Goal: Information Seeking & Learning: Learn about a topic

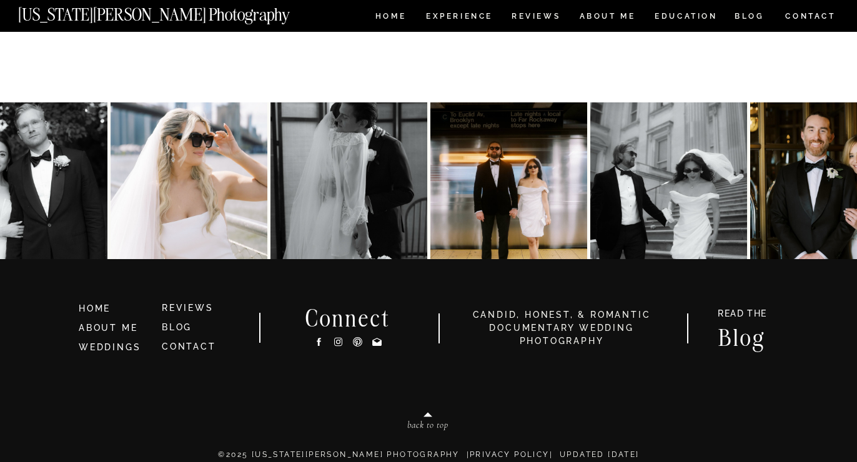
scroll to position [2764, 0]
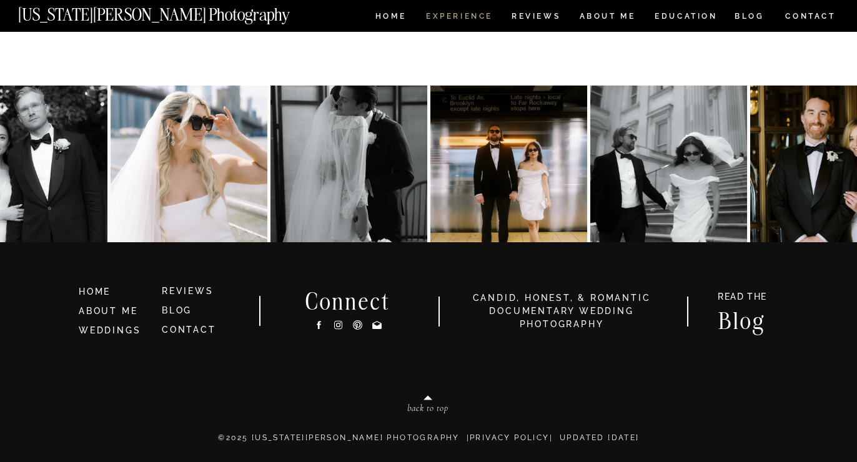
click at [465, 17] on nav "Experience" at bounding box center [459, 17] width 66 height 11
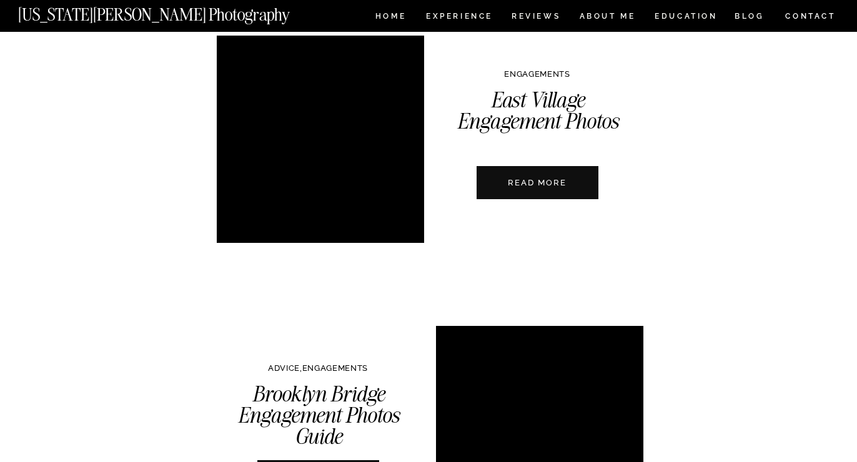
scroll to position [3297, 0]
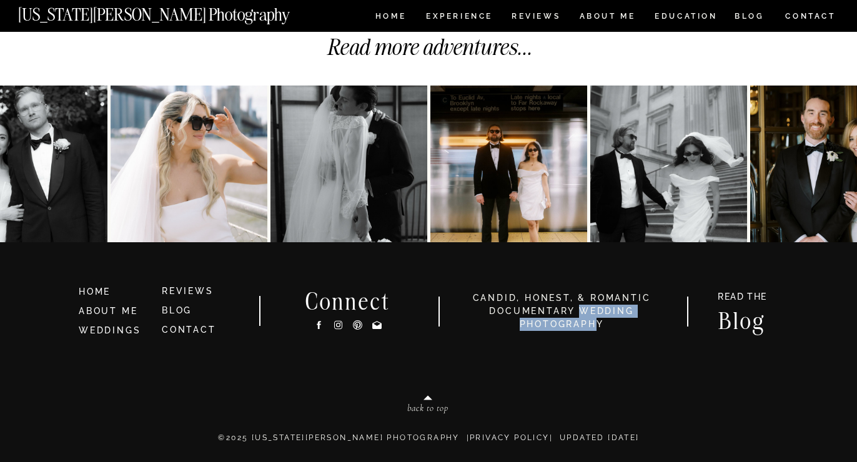
drag, startPoint x: 580, startPoint y: 307, endPoint x: 593, endPoint y: 320, distance: 19.0
click at [593, 320] on h3 "candid, honest, & romantic Documentary Wedding photography" at bounding box center [562, 311] width 210 height 39
click at [503, 311] on h3 "candid, honest, & romantic Documentary Wedding photography" at bounding box center [562, 311] width 210 height 39
drag, startPoint x: 483, startPoint y: 311, endPoint x: 565, endPoint y: 317, distance: 82.0
click at [565, 317] on h3 "candid, honest, & romantic Documentary Wedding photography" at bounding box center [562, 311] width 210 height 39
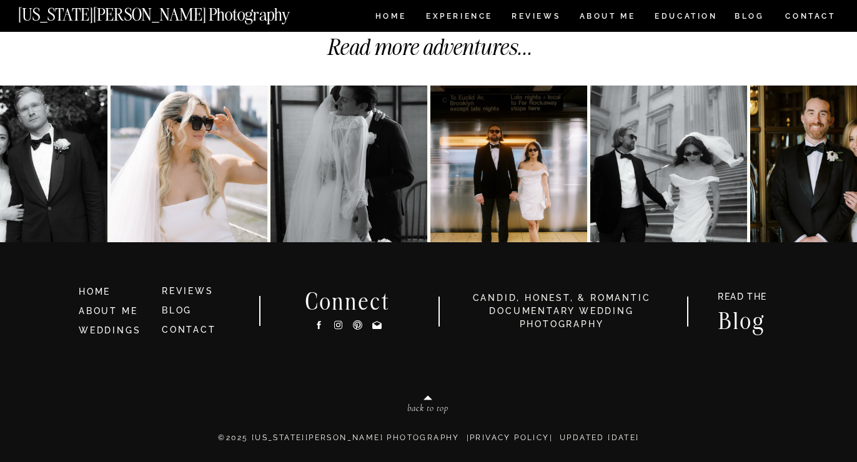
click at [583, 305] on h3 "candid, honest, & romantic Documentary Wedding photography" at bounding box center [562, 311] width 210 height 39
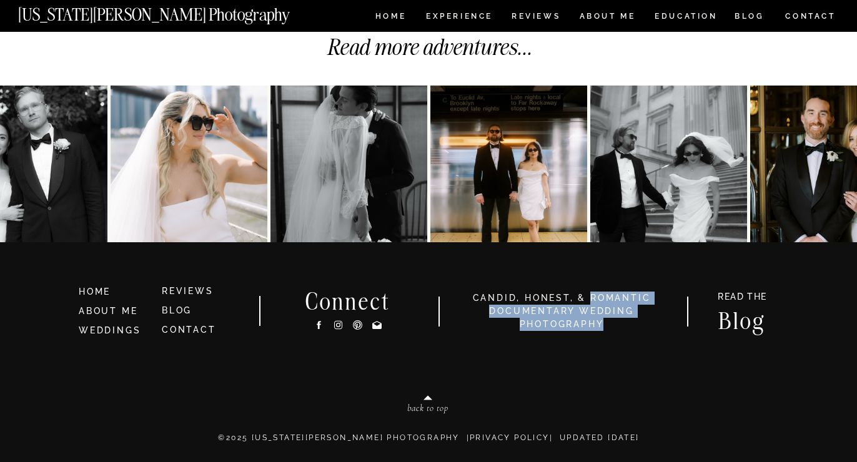
drag, startPoint x: 590, startPoint y: 299, endPoint x: 603, endPoint y: 322, distance: 26.6
click at [603, 322] on h3 "candid, honest, & romantic Documentary Wedding photography" at bounding box center [562, 311] width 210 height 39
copy h3 "romantic Documentary Wedding photography"
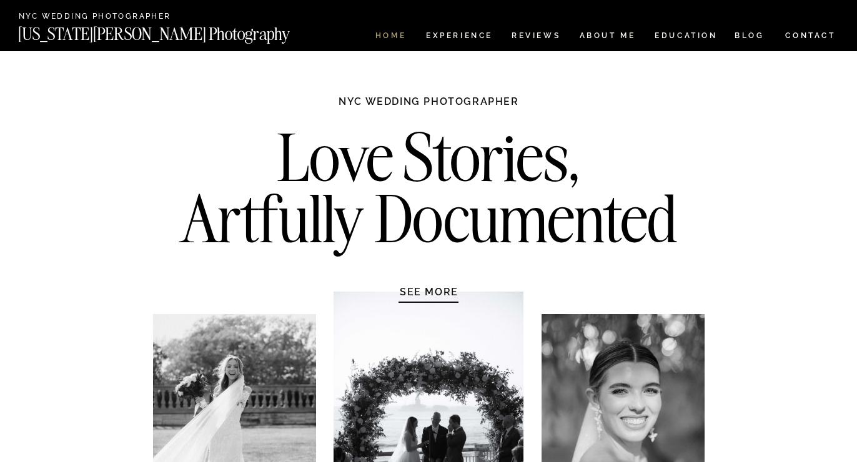
click at [387, 37] on nav "HOME" at bounding box center [391, 37] width 36 height 11
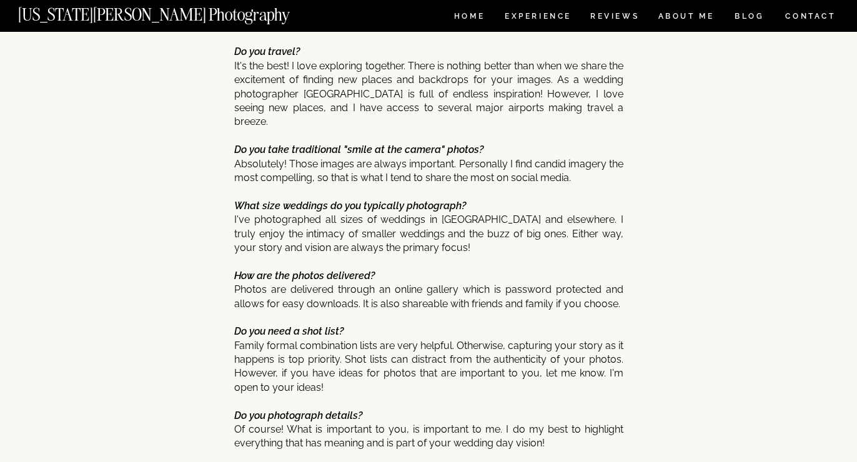
scroll to position [5925, 0]
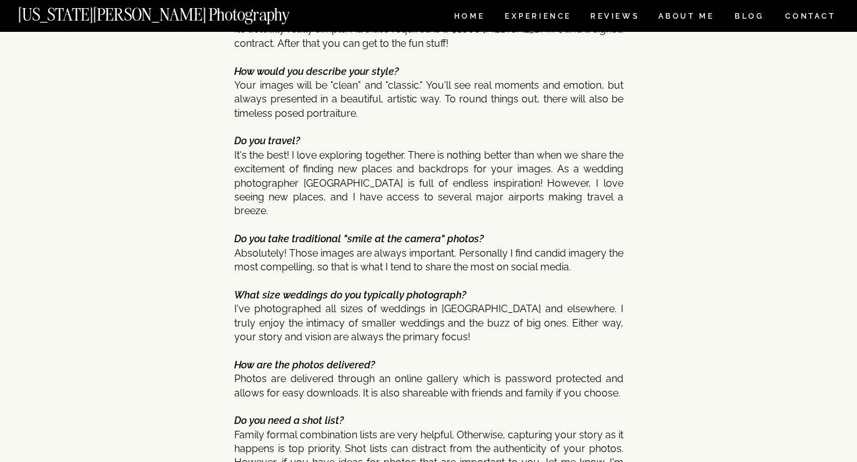
click at [146, 9] on nav "[US_STATE][PERSON_NAME] Photography" at bounding box center [175, 11] width 314 height 11
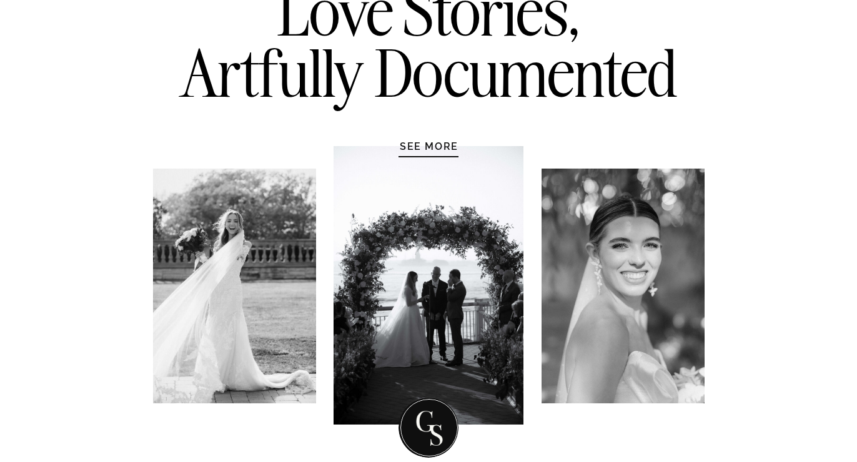
scroll to position [260, 0]
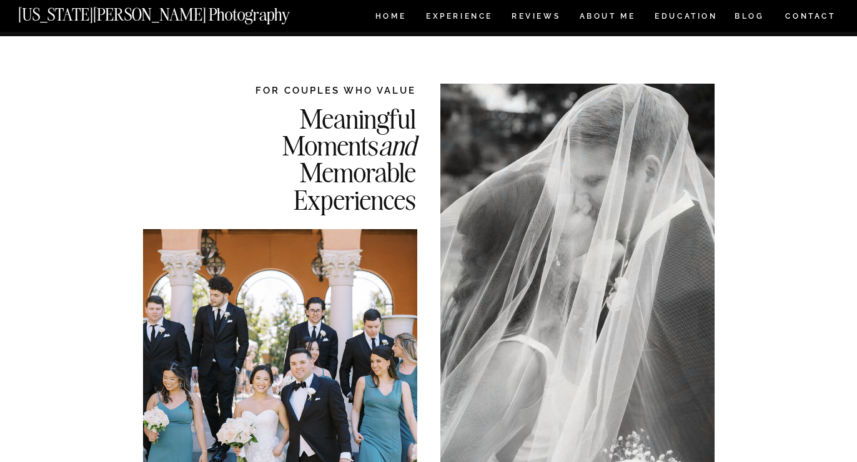
scroll to position [10, 0]
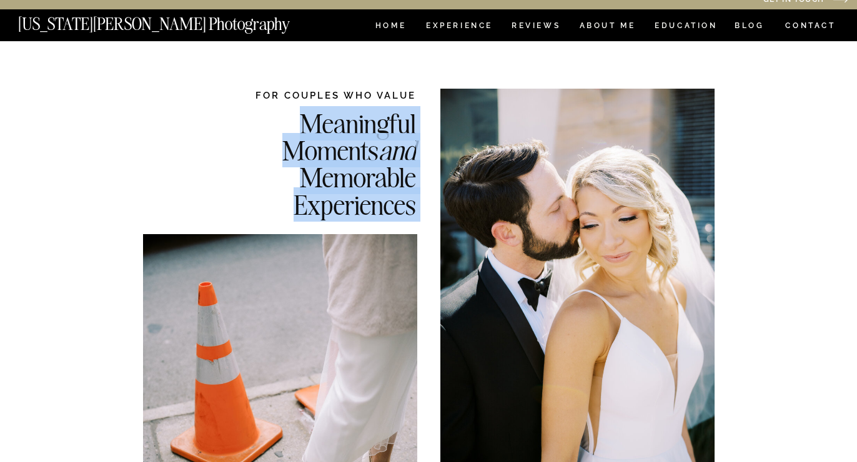
drag, startPoint x: 254, startPoint y: 91, endPoint x: 300, endPoint y: 106, distance: 48.6
click at [300, 106] on div "Meaningful Moments and Memorable Experiences Documentary Wedding Photography FO…" at bounding box center [428, 375] width 749 height 669
copy div "Meaningful Moments and Memorable Experiences Documentary Wedding Photography"
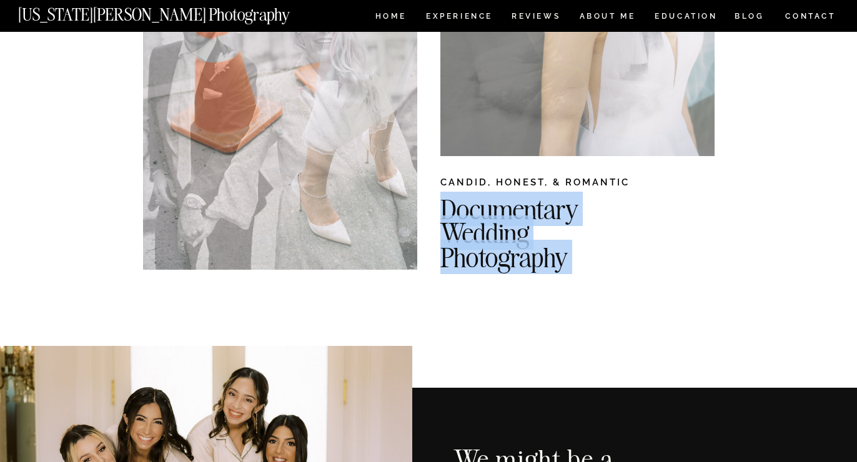
scroll to position [324, 0]
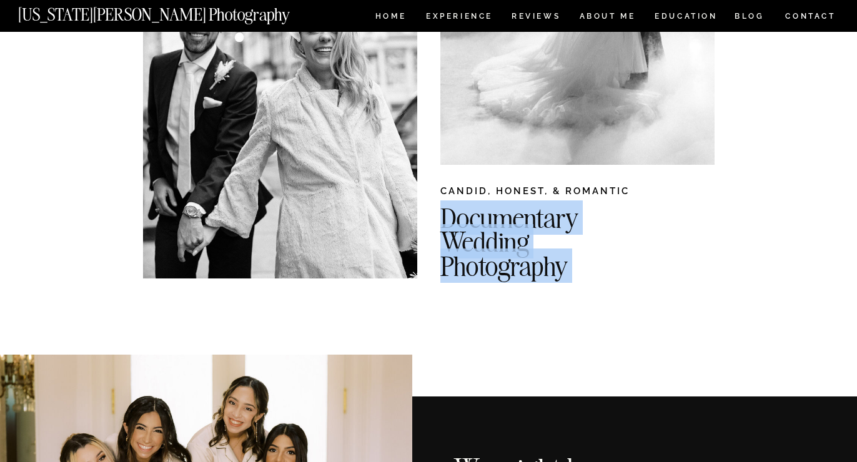
click at [472, 228] on h2 "Documentary Wedding Photography" at bounding box center [605, 237] width 330 height 63
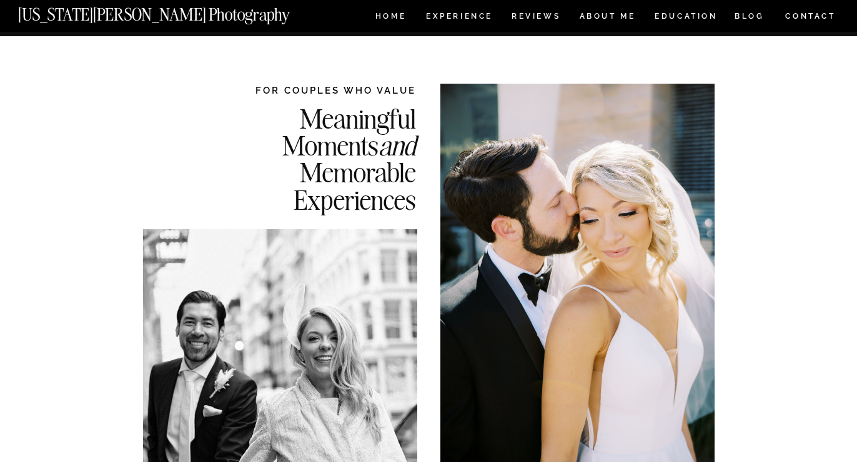
scroll to position [0, 0]
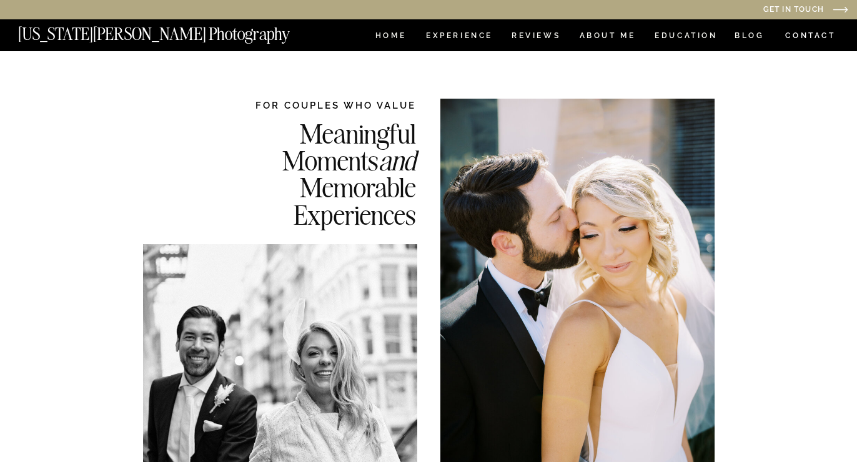
click at [272, 99] on h2 "FOR COUPLES WHO VALUE" at bounding box center [317, 105] width 197 height 13
copy h2 "FOR COUPLES WHO VALUE"
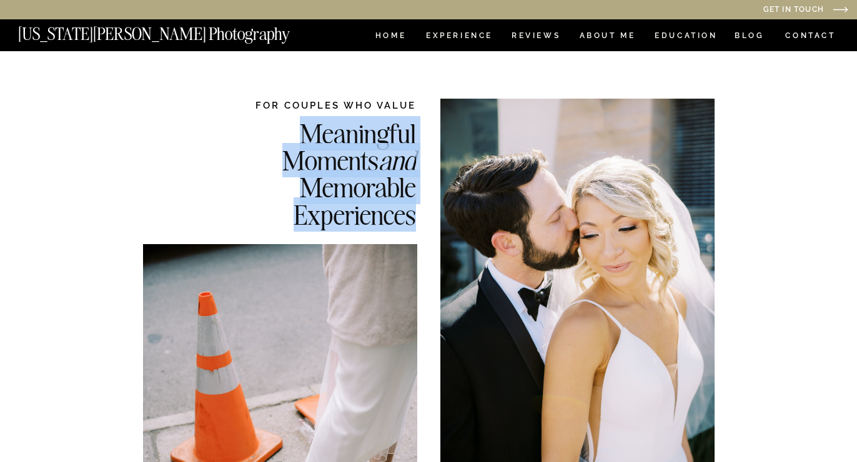
drag, startPoint x: 302, startPoint y: 134, endPoint x: 412, endPoint y: 217, distance: 137.3
click at [412, 217] on h2 "Meaningful Moments and Memorable Experiences" at bounding box center [317, 173] width 197 height 107
copy h2 "Meaningful Moments and Memorable Experiences"
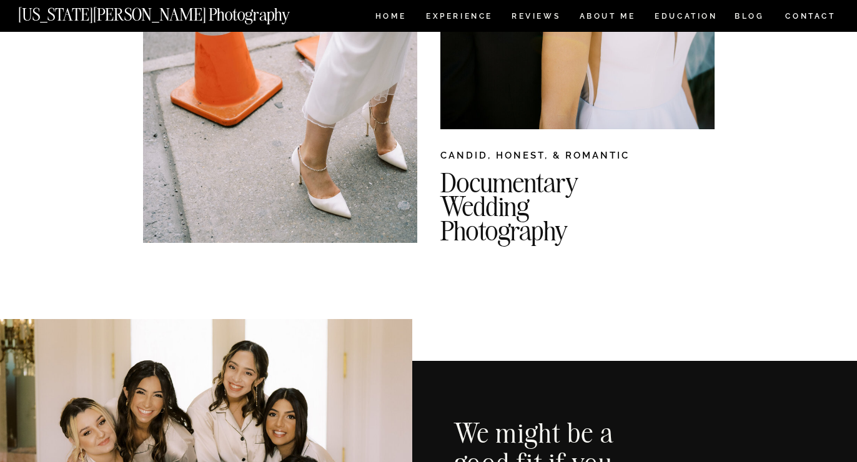
scroll to position [368, 0]
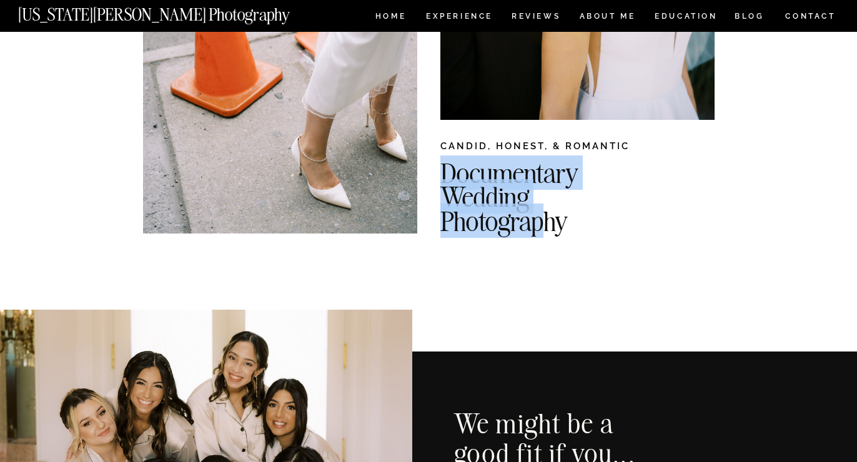
drag, startPoint x: 442, startPoint y: 173, endPoint x: 538, endPoint y: 220, distance: 107.8
click at [538, 220] on h2 "Documentary Wedding Photography" at bounding box center [605, 192] width 330 height 63
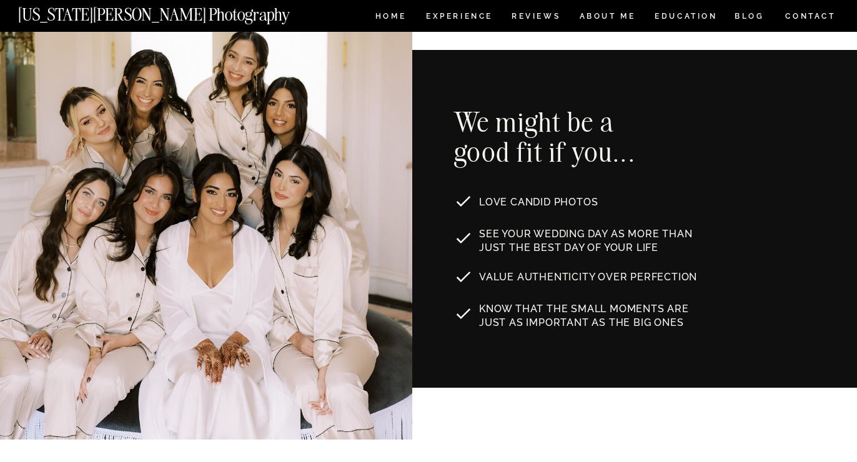
scroll to position [664, 0]
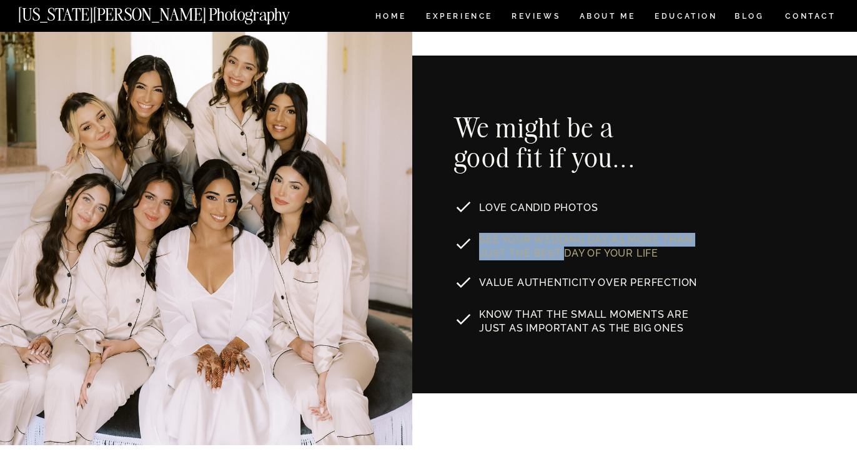
drag, startPoint x: 482, startPoint y: 240, endPoint x: 562, endPoint y: 250, distance: 81.3
click at [562, 250] on p "See your wedding day as MORE THAN JUST the best day of your life" at bounding box center [591, 245] width 225 height 24
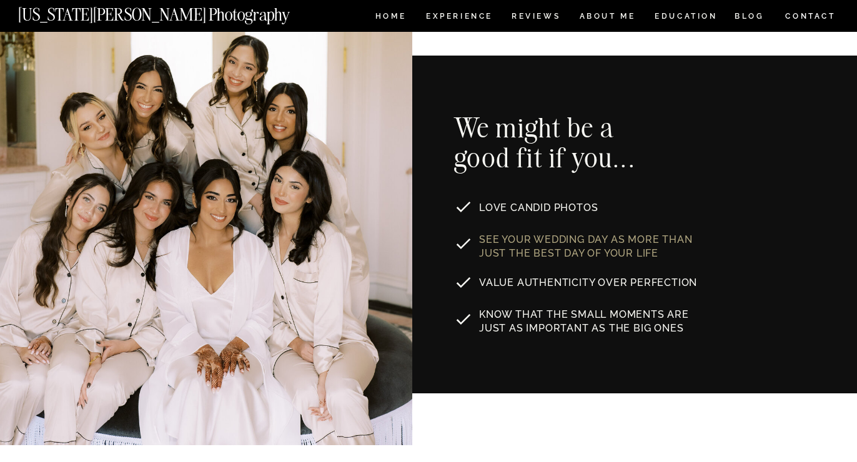
click at [697, 242] on p "See your wedding day as MORE THAN JUST the best day of your life" at bounding box center [591, 245] width 225 height 24
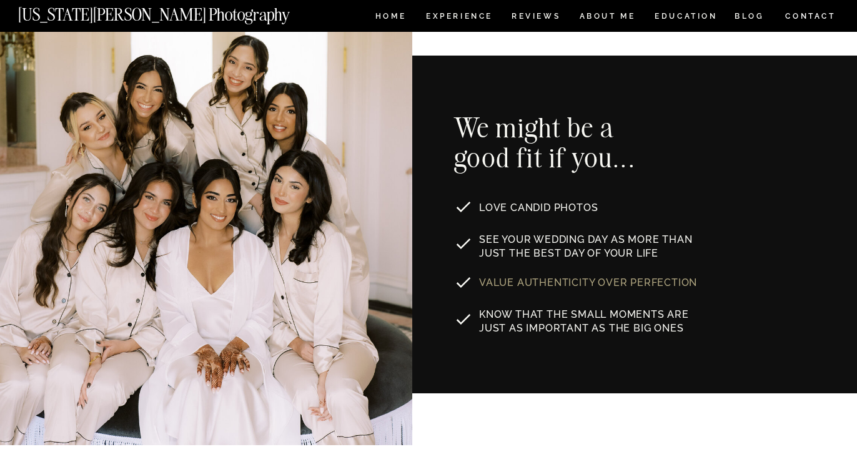
click at [538, 282] on p "Value authenticity over perfection" at bounding box center [589, 281] width 220 height 10
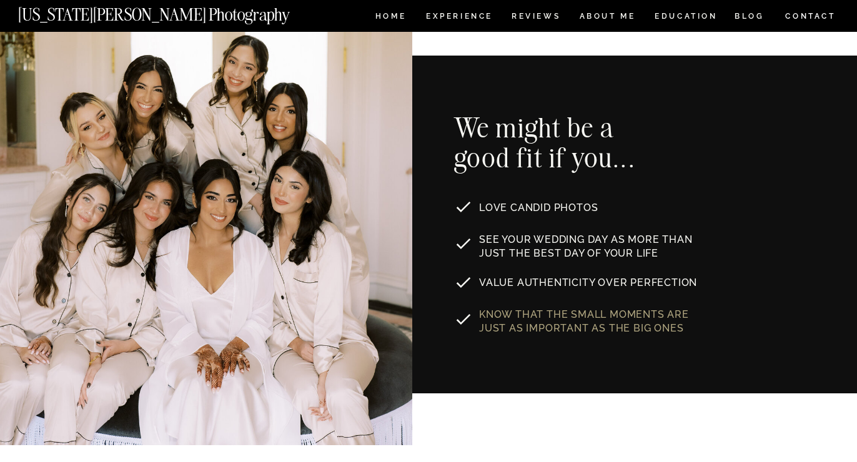
click at [526, 314] on p "Know that the small moments are just as important as the big ones" at bounding box center [598, 320] width 238 height 24
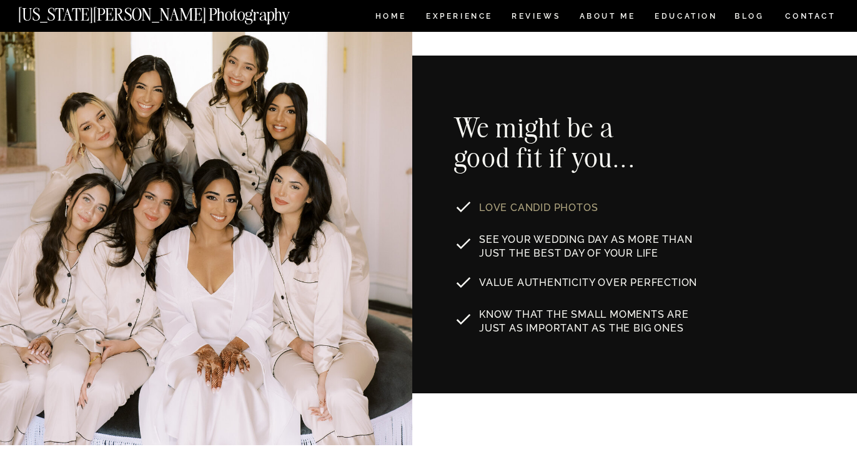
click at [508, 211] on p "LOVE CANDID PHOTOS" at bounding box center [557, 206] width 157 height 10
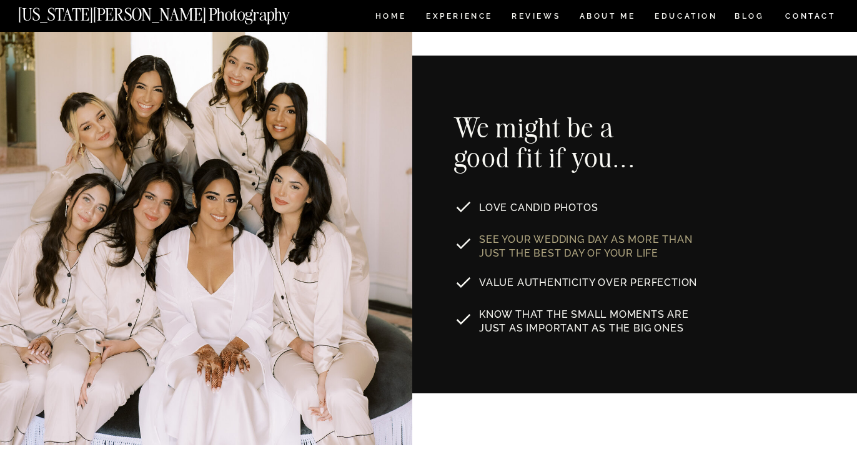
click at [503, 244] on p "See your wedding day as MORE THAN JUST the best day of your life" at bounding box center [591, 245] width 225 height 24
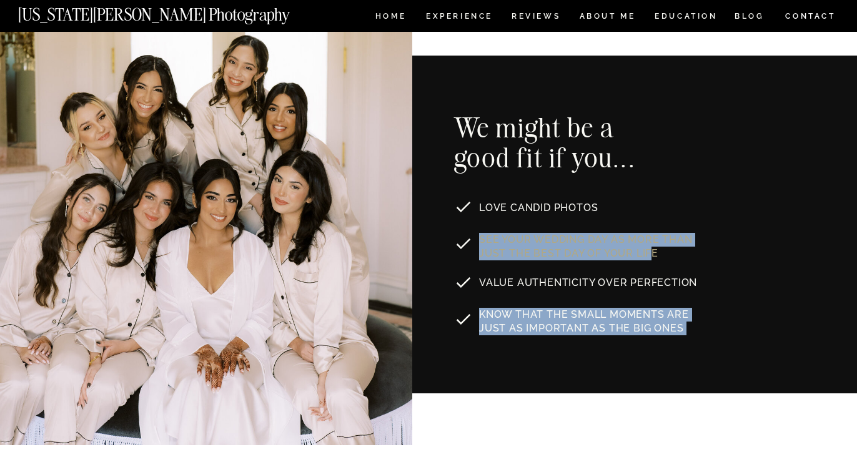
drag, startPoint x: 478, startPoint y: 237, endPoint x: 650, endPoint y: 252, distance: 171.8
click at [650, 252] on p "See your wedding day as MORE THAN JUST the best day of your life" at bounding box center [591, 245] width 225 height 24
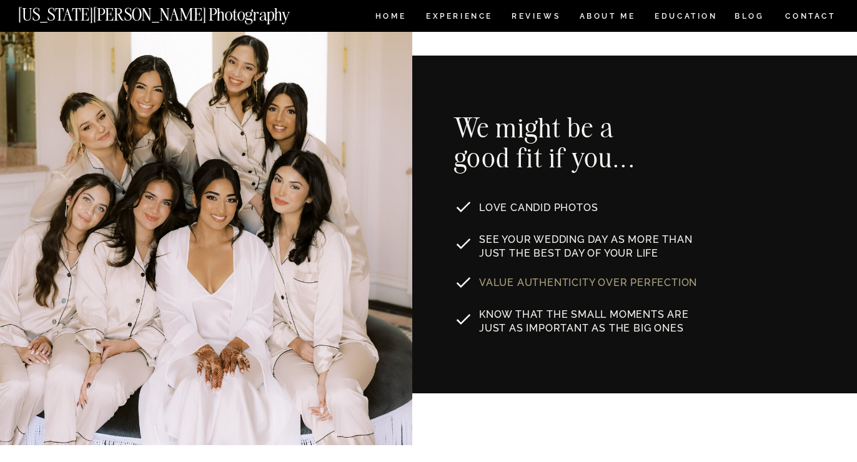
click at [638, 286] on p "Value authenticity over perfection" at bounding box center [589, 281] width 220 height 10
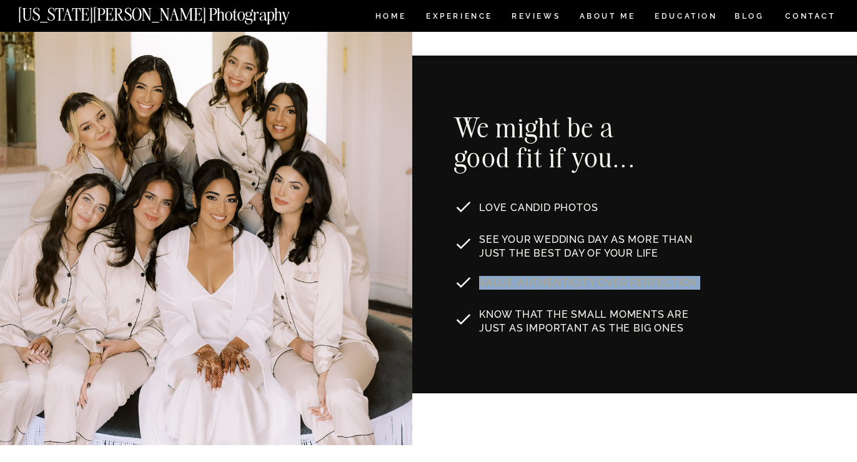
click at [638, 286] on p "Value authenticity over perfection" at bounding box center [589, 281] width 220 height 10
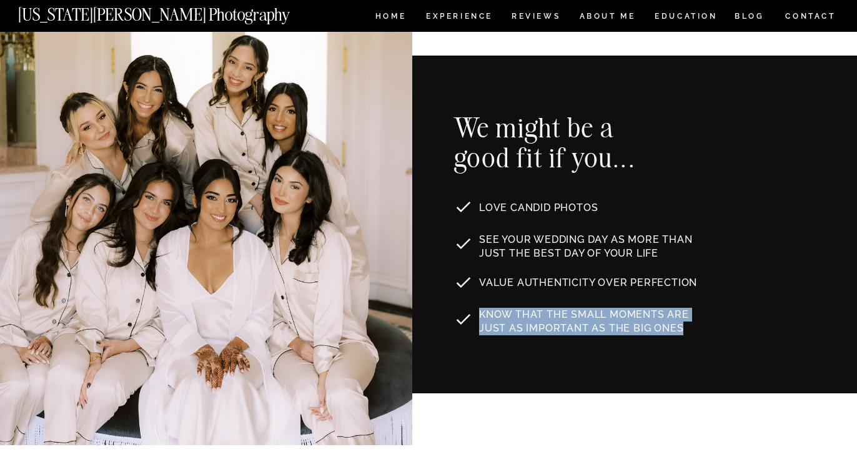
drag, startPoint x: 651, startPoint y: 327, endPoint x: 473, endPoint y: 200, distance: 218.2
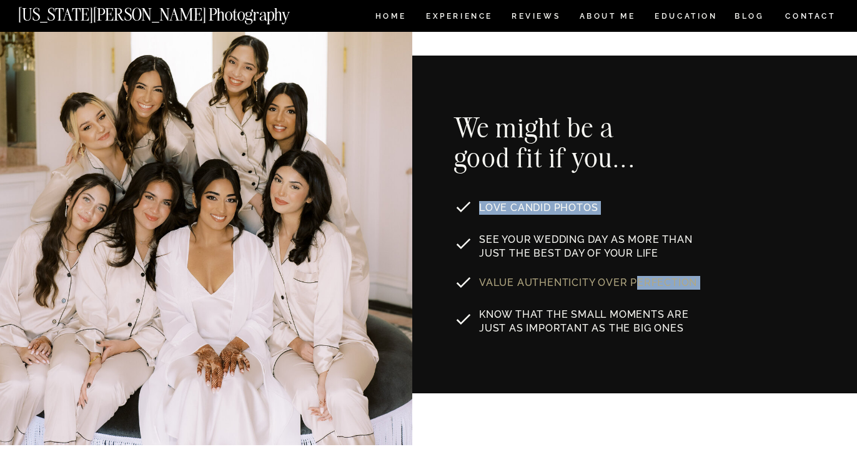
drag, startPoint x: 460, startPoint y: 126, endPoint x: 630, endPoint y: 277, distance: 227.4
click at [634, 279] on div "Know that the small moments are just as important as the big ones See your wedd…" at bounding box center [428, 225] width 749 height 338
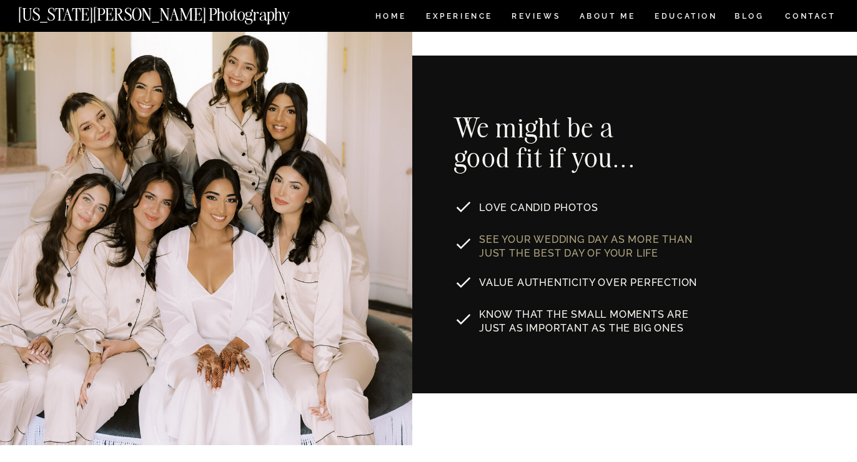
click at [541, 241] on p "See your wedding day as MORE THAN JUST the best day of your life" at bounding box center [591, 245] width 225 height 24
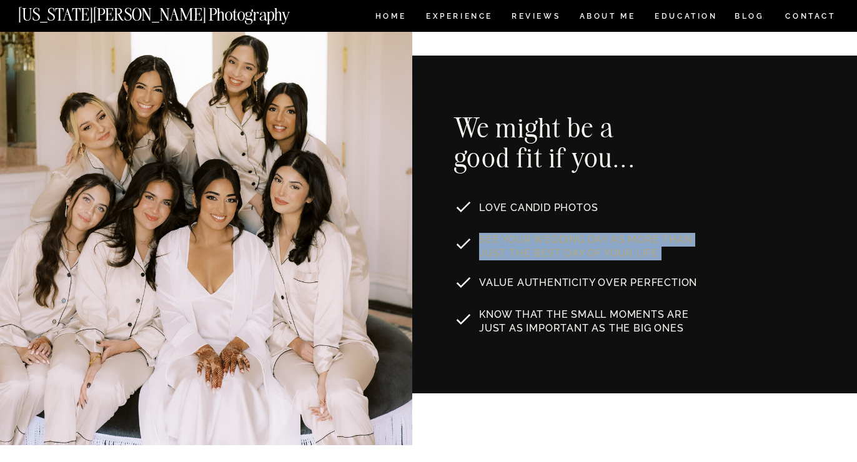
click at [541, 241] on p "See your wedding day as MORE THAN JUST the best day of your life" at bounding box center [591, 245] width 225 height 24
copy p "See your wedding day as MORE THAN JUST the best day of your life"
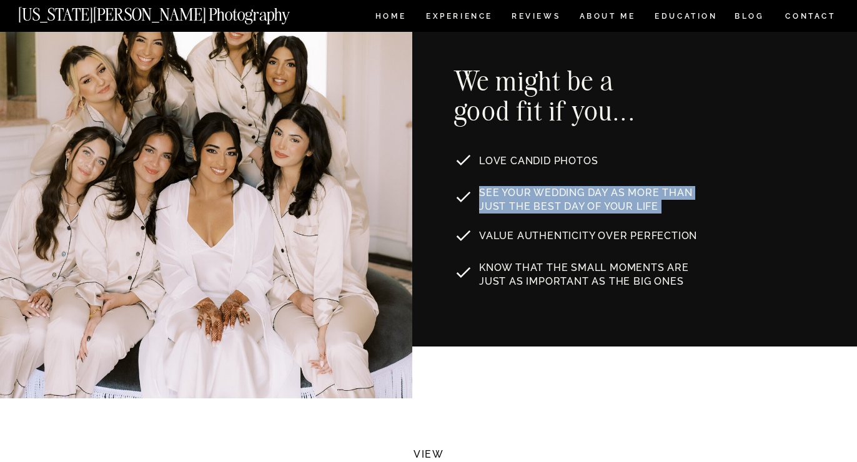
scroll to position [726, 0]
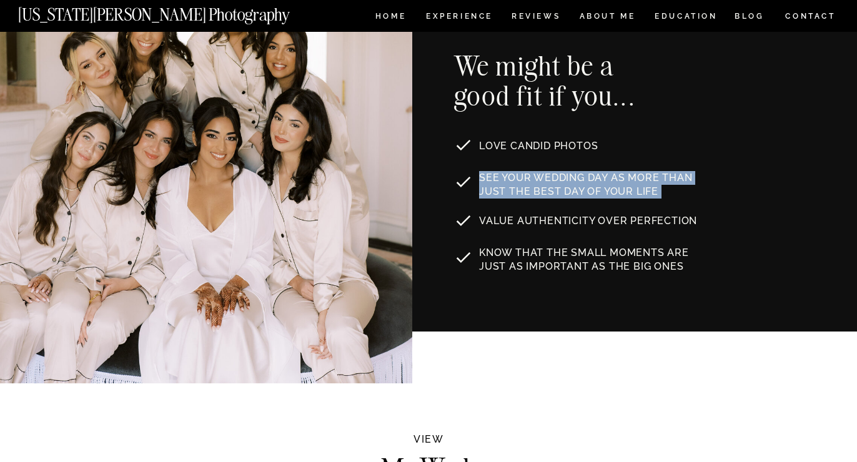
copy p "See your wedding day as MORE THAN JUST the best day of your life"
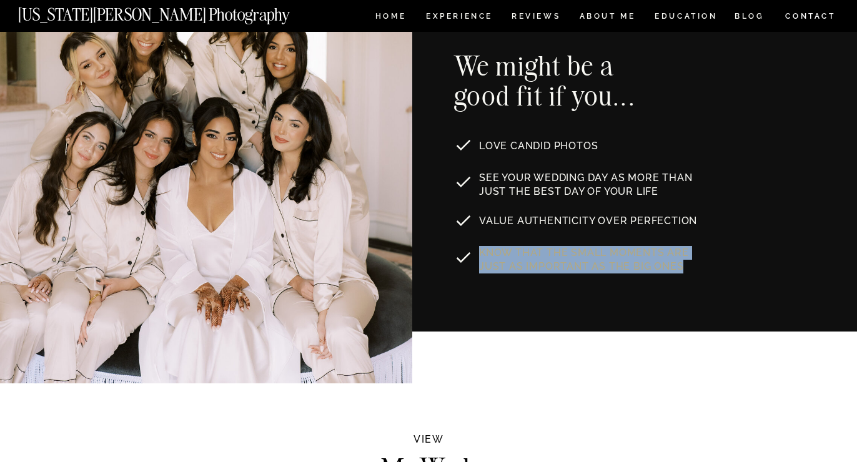
drag, startPoint x: 482, startPoint y: 249, endPoint x: 652, endPoint y: 265, distance: 171.3
click at [652, 265] on p "Know that the small moments are just as important as the big ones" at bounding box center [598, 258] width 238 height 24
copy p "Know that the small moments are just as important as the big ones"
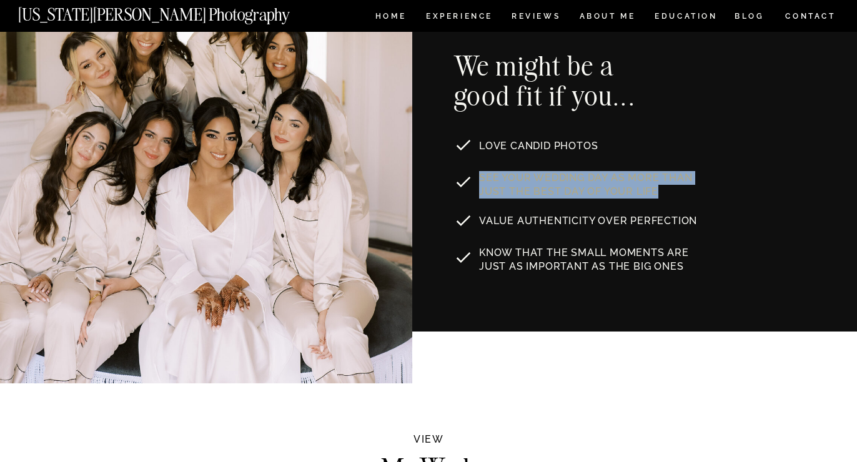
drag, startPoint x: 480, startPoint y: 179, endPoint x: 664, endPoint y: 189, distance: 184.5
click at [664, 189] on p "See your wedding day as MORE THAN JUST the best day of your life" at bounding box center [591, 183] width 225 height 24
copy p "See your wedding day as MORE THAN JUST the best day of your life"
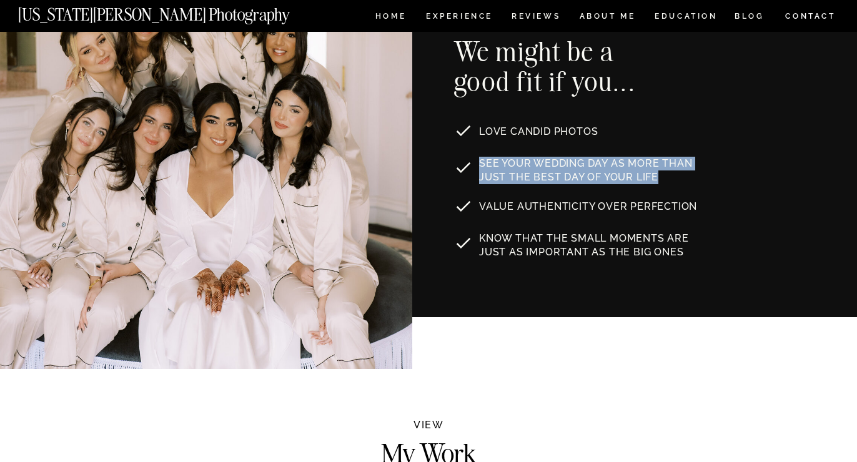
scroll to position [742, 0]
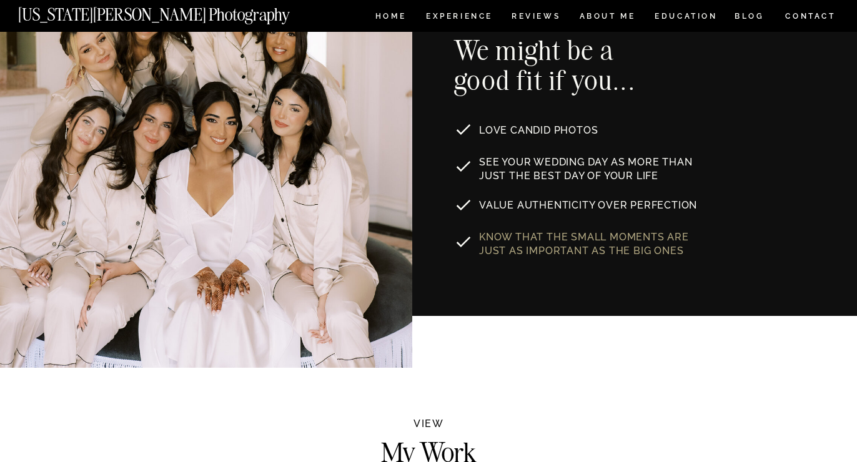
click at [559, 245] on p "Know that the small moments are just as important as the big ones" at bounding box center [598, 242] width 238 height 24
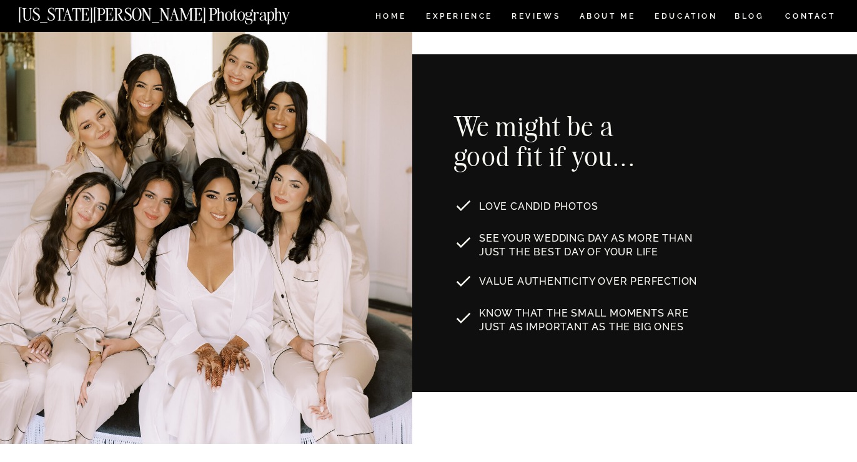
scroll to position [671, 0]
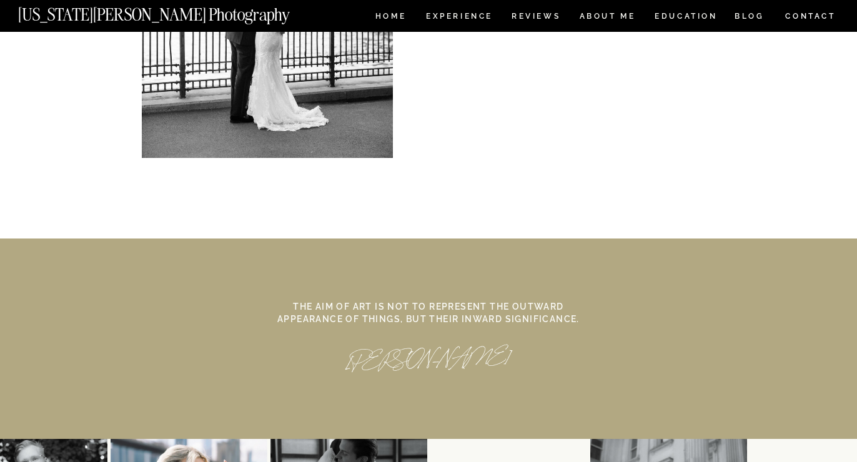
scroll to position [5577, 0]
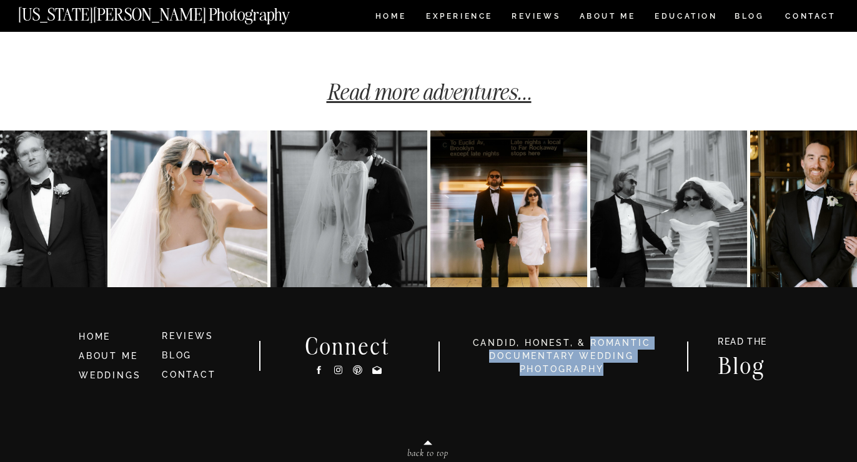
scroll to position [3297, 0]
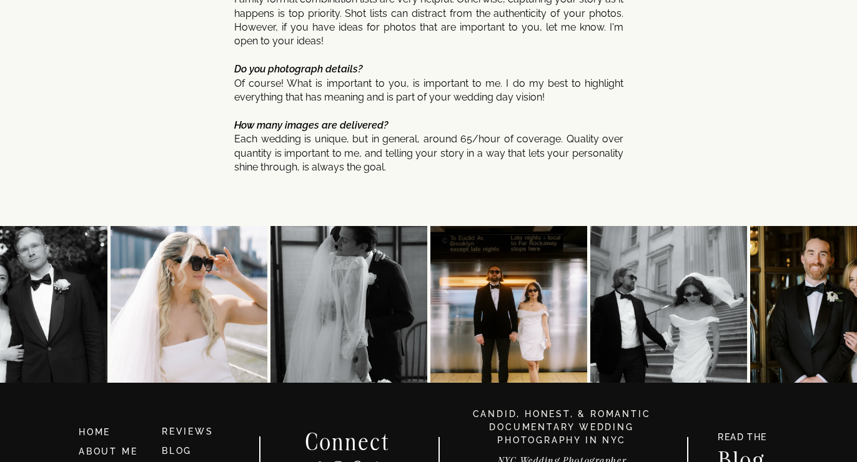
scroll to position [6600, 0]
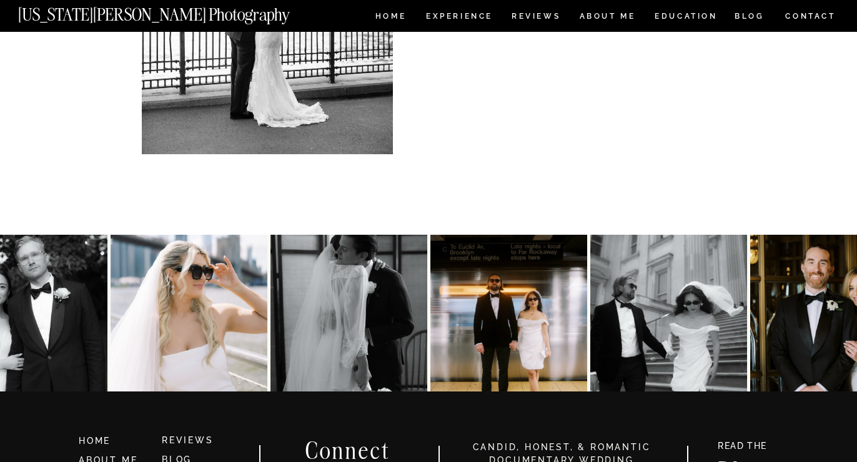
scroll to position [2600, 0]
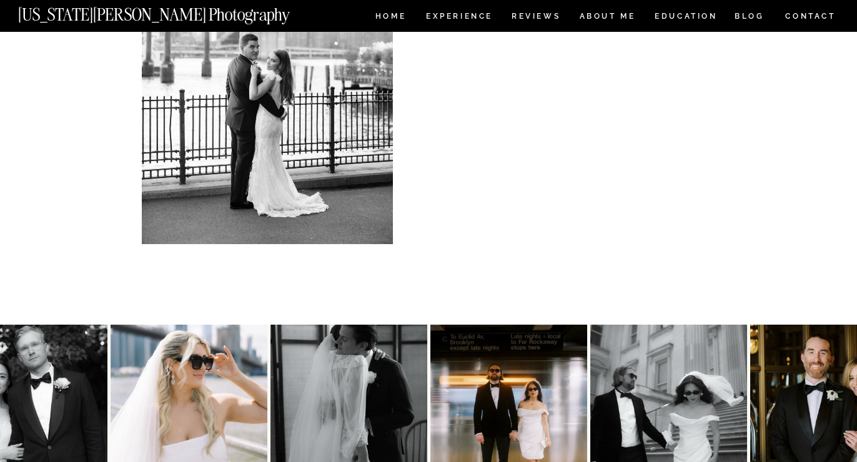
scroll to position [2526, 0]
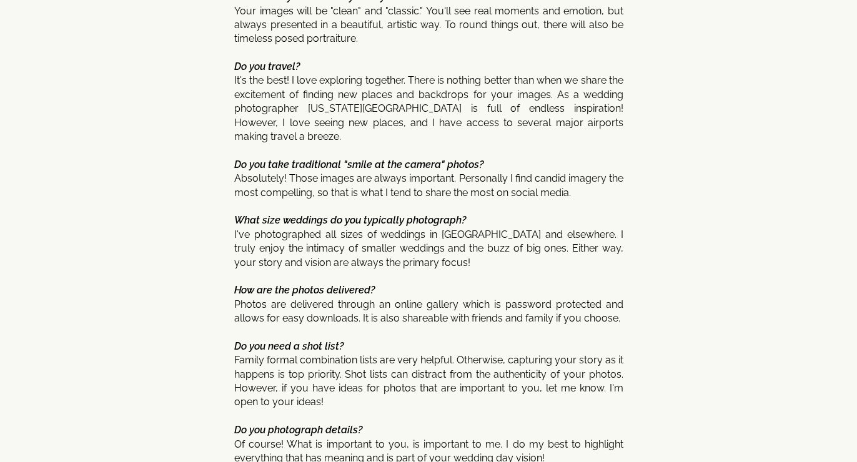
scroll to position [6251, 0]
